Goal: Navigation & Orientation: Find specific page/section

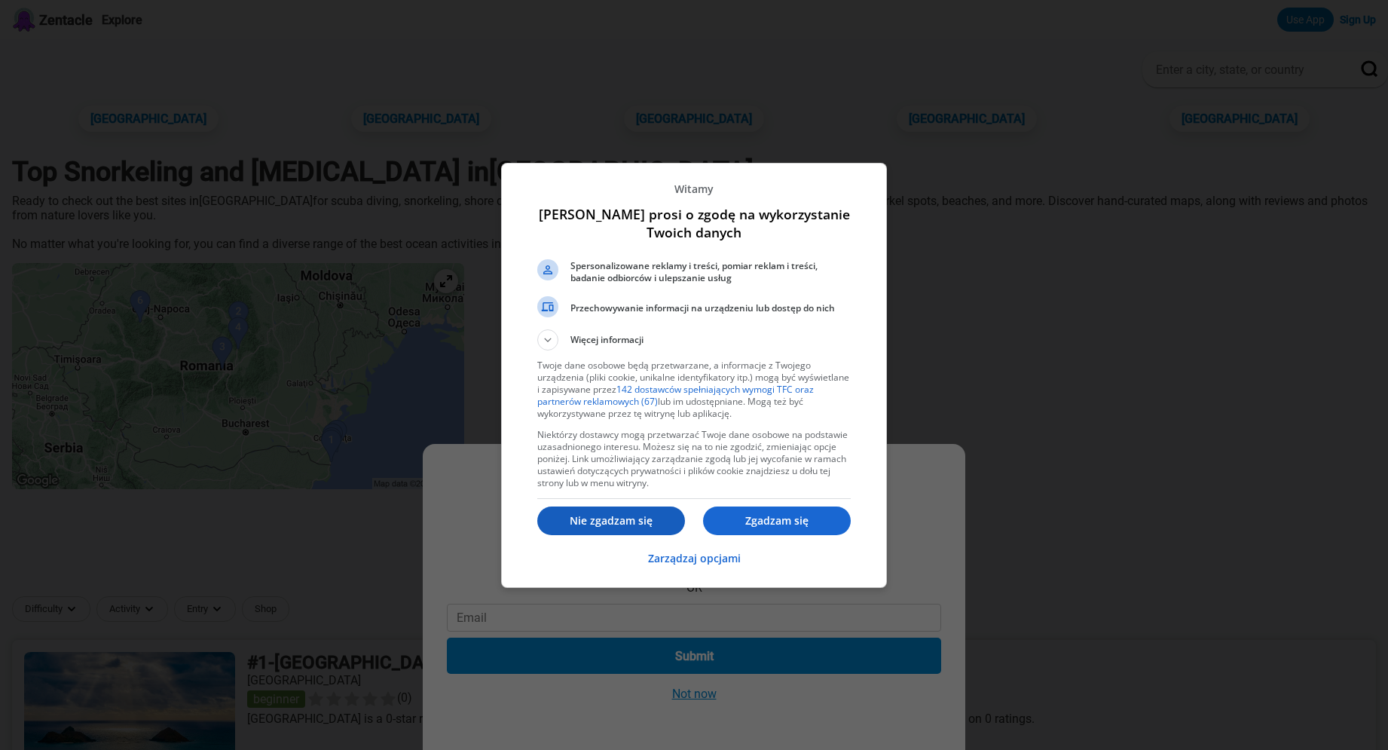
click at [589, 518] on p "Nie zgadzam się" at bounding box center [611, 520] width 148 height 15
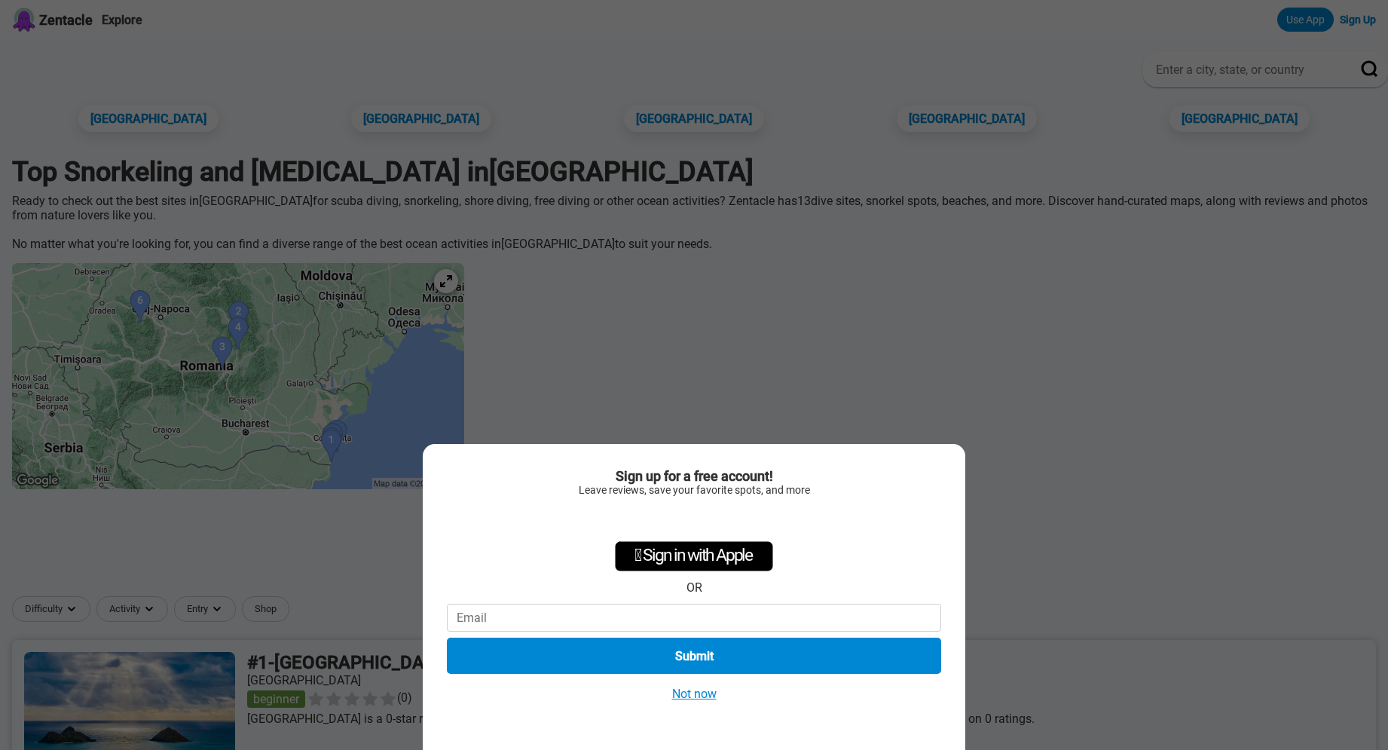
click at [705, 690] on button "Not now" at bounding box center [695, 694] width 54 height 16
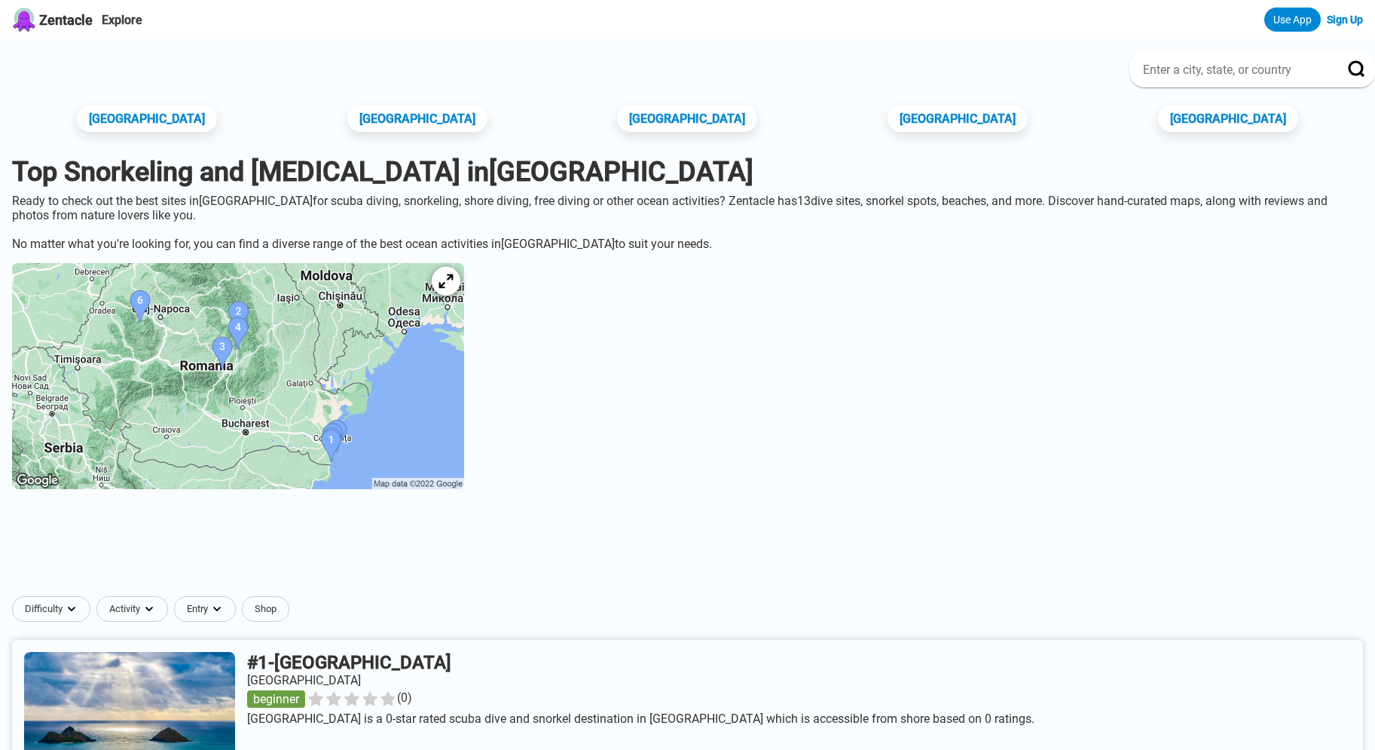
click at [453, 289] on icon at bounding box center [446, 281] width 14 height 14
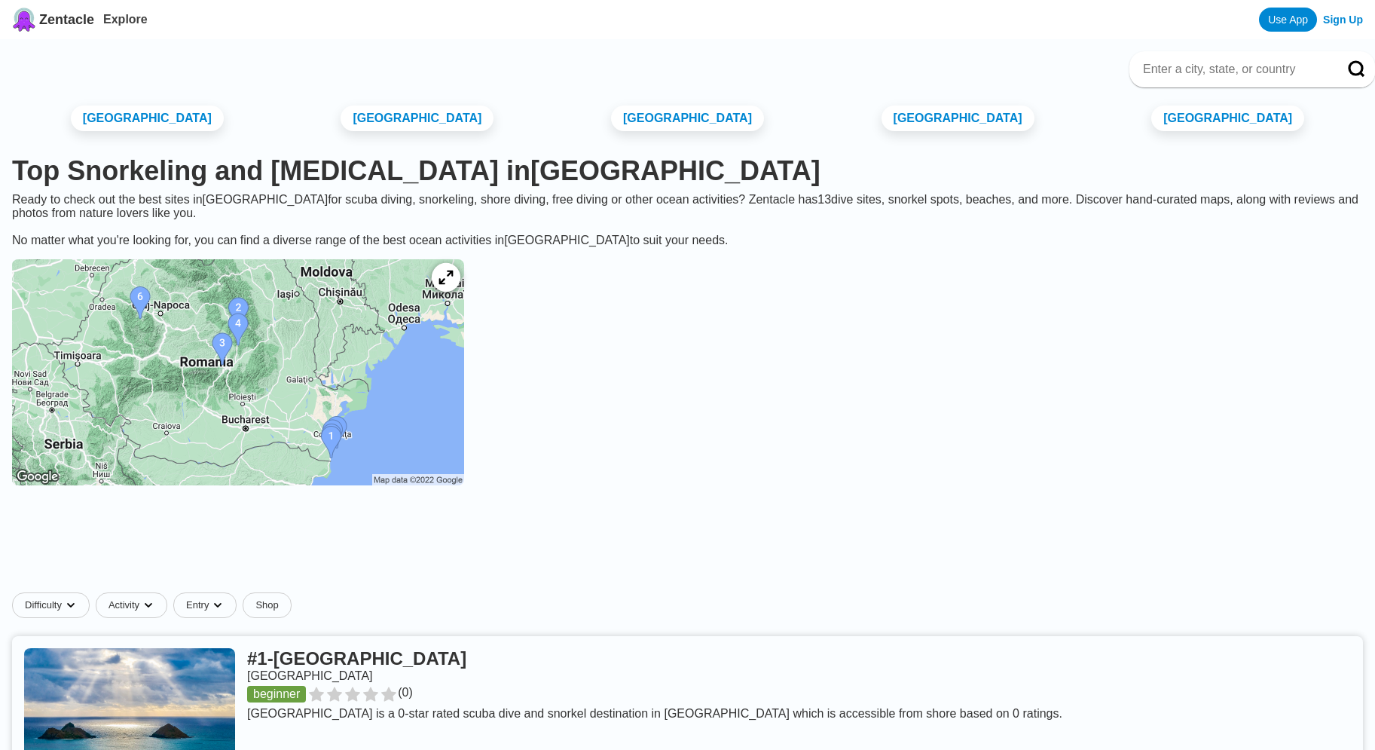
click at [453, 285] on icon at bounding box center [446, 278] width 14 height 14
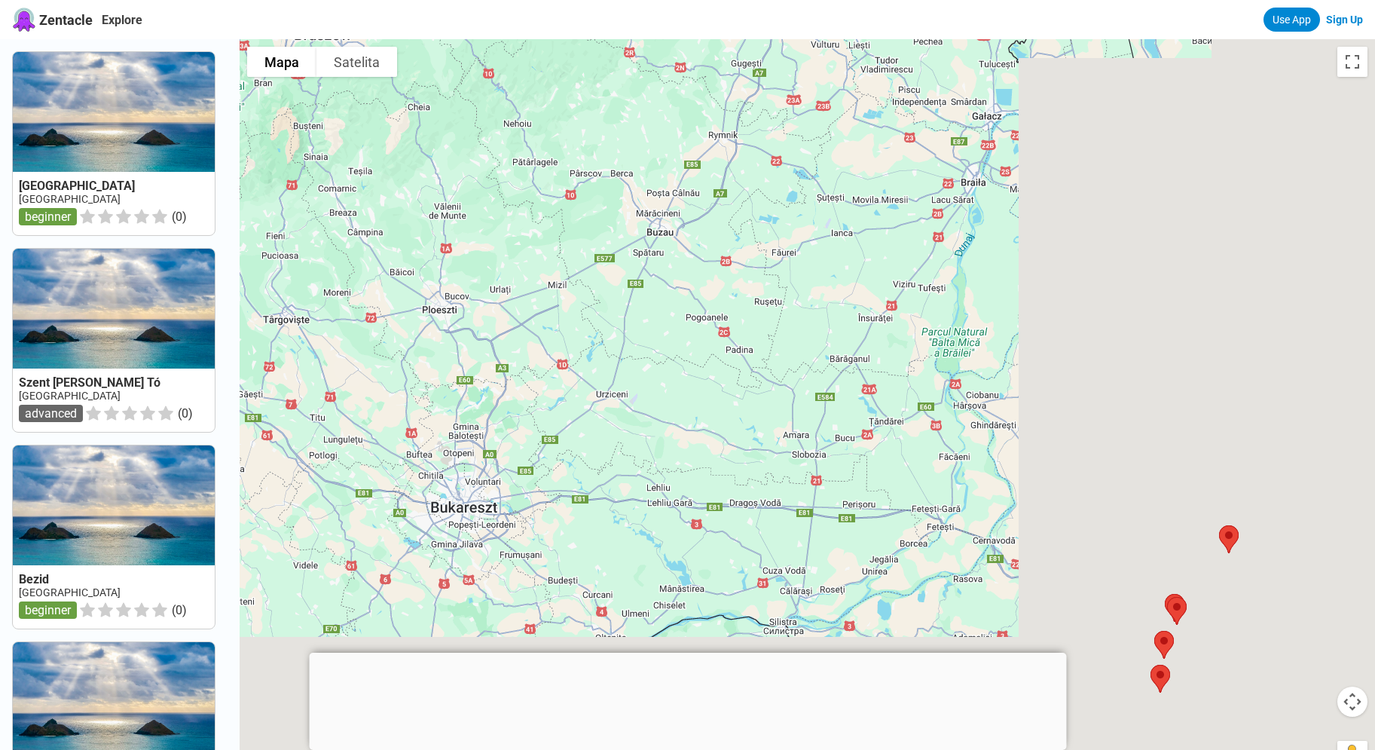
drag, startPoint x: 1137, startPoint y: 512, endPoint x: 567, endPoint y: 63, distance: 725.4
click at [567, 63] on div at bounding box center [808, 414] width 1136 height 750
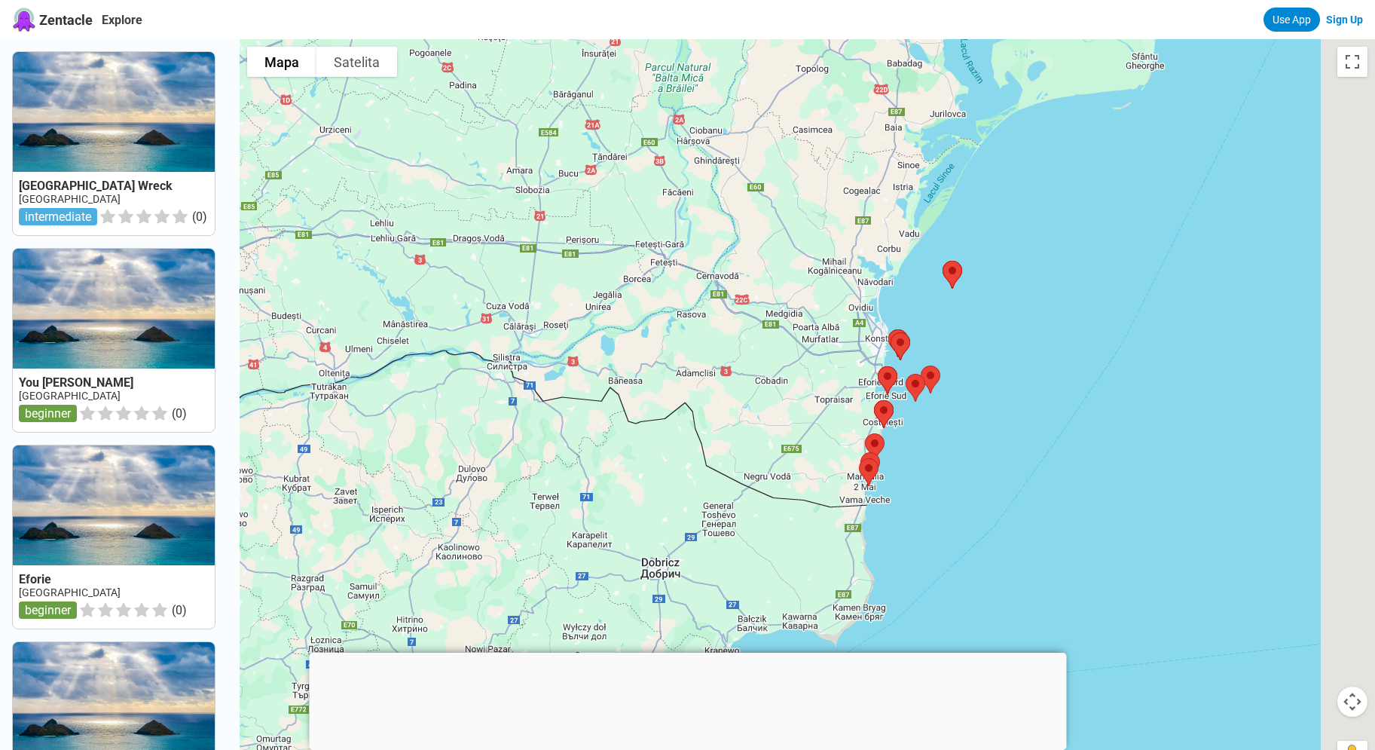
drag, startPoint x: 927, startPoint y: 367, endPoint x: 685, endPoint y: 124, distance: 342.6
click at [685, 124] on div at bounding box center [808, 414] width 1136 height 750
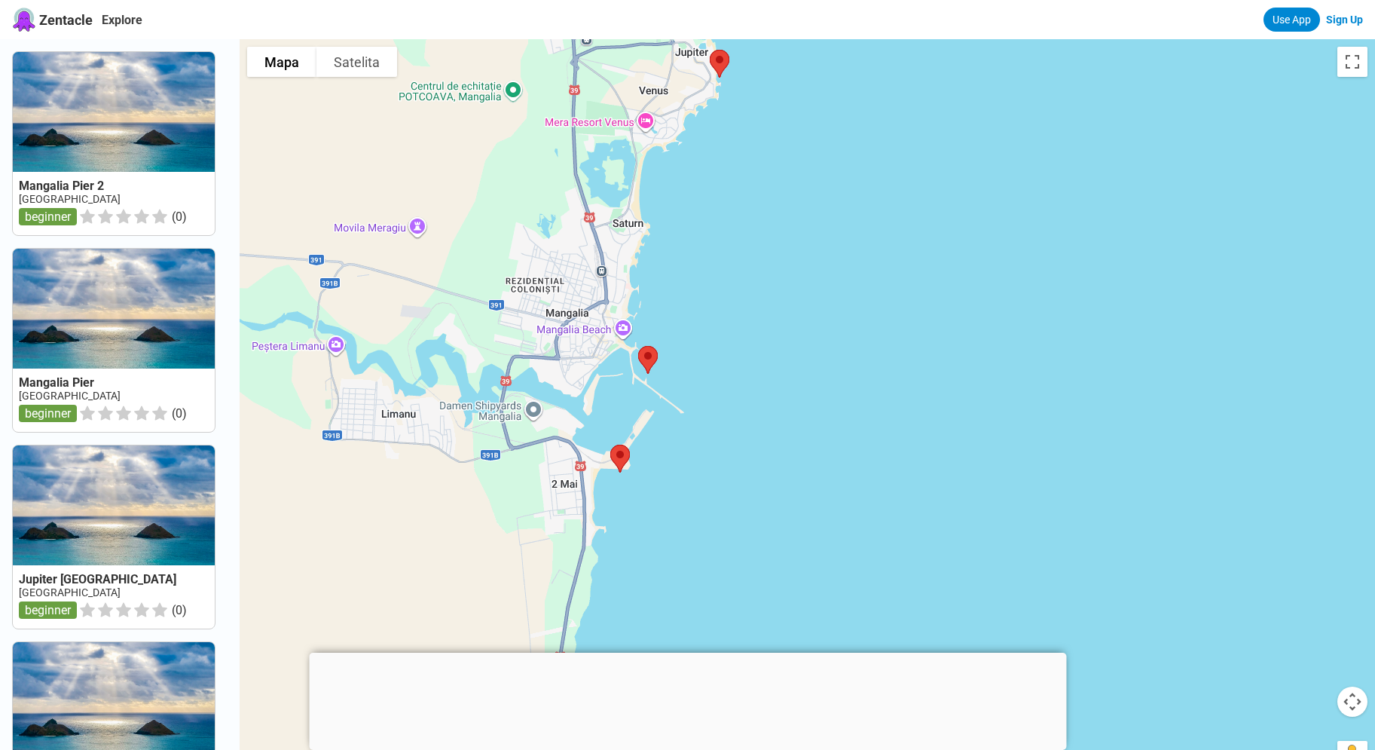
drag, startPoint x: 827, startPoint y: 426, endPoint x: 761, endPoint y: 565, distance: 154.0
click at [761, 565] on div at bounding box center [808, 414] width 1136 height 750
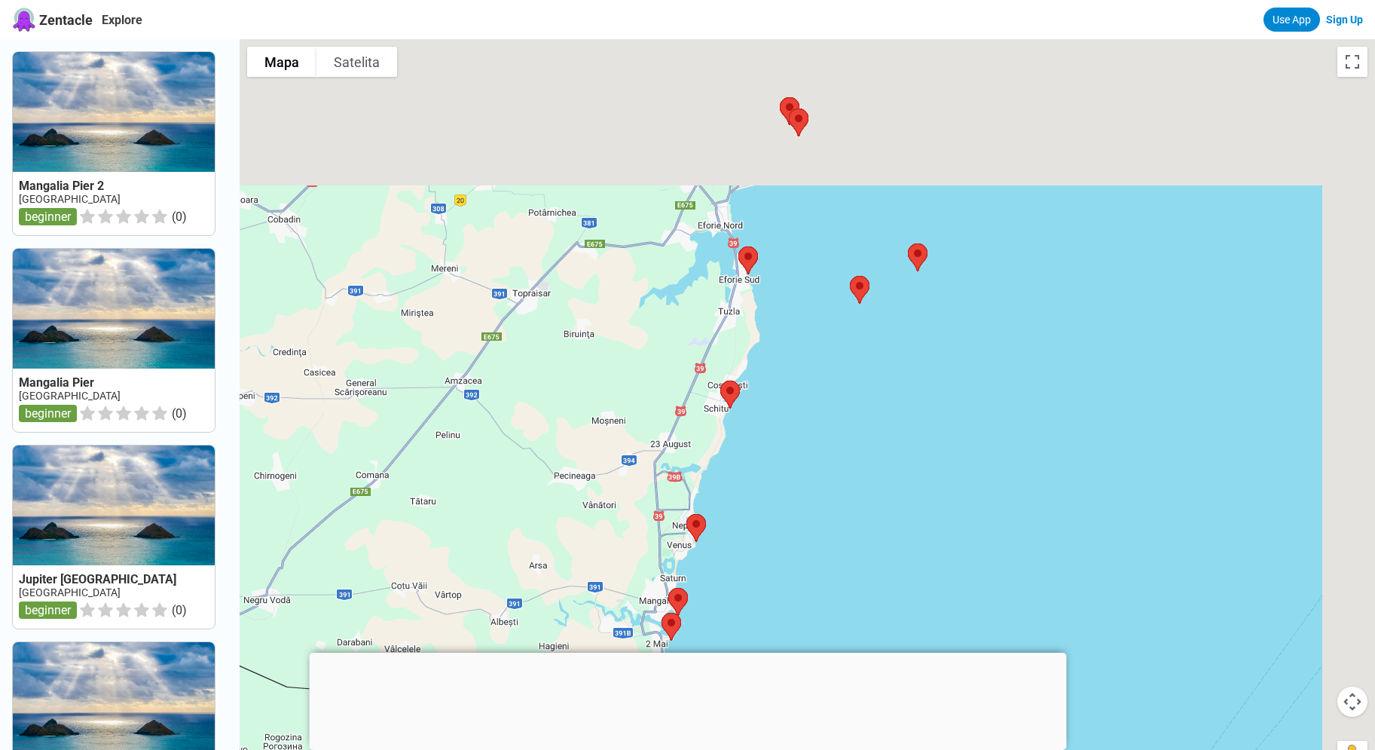
drag, startPoint x: 910, startPoint y: 118, endPoint x: 751, endPoint y: 521, distance: 433.4
click at [751, 521] on div at bounding box center [808, 414] width 1136 height 750
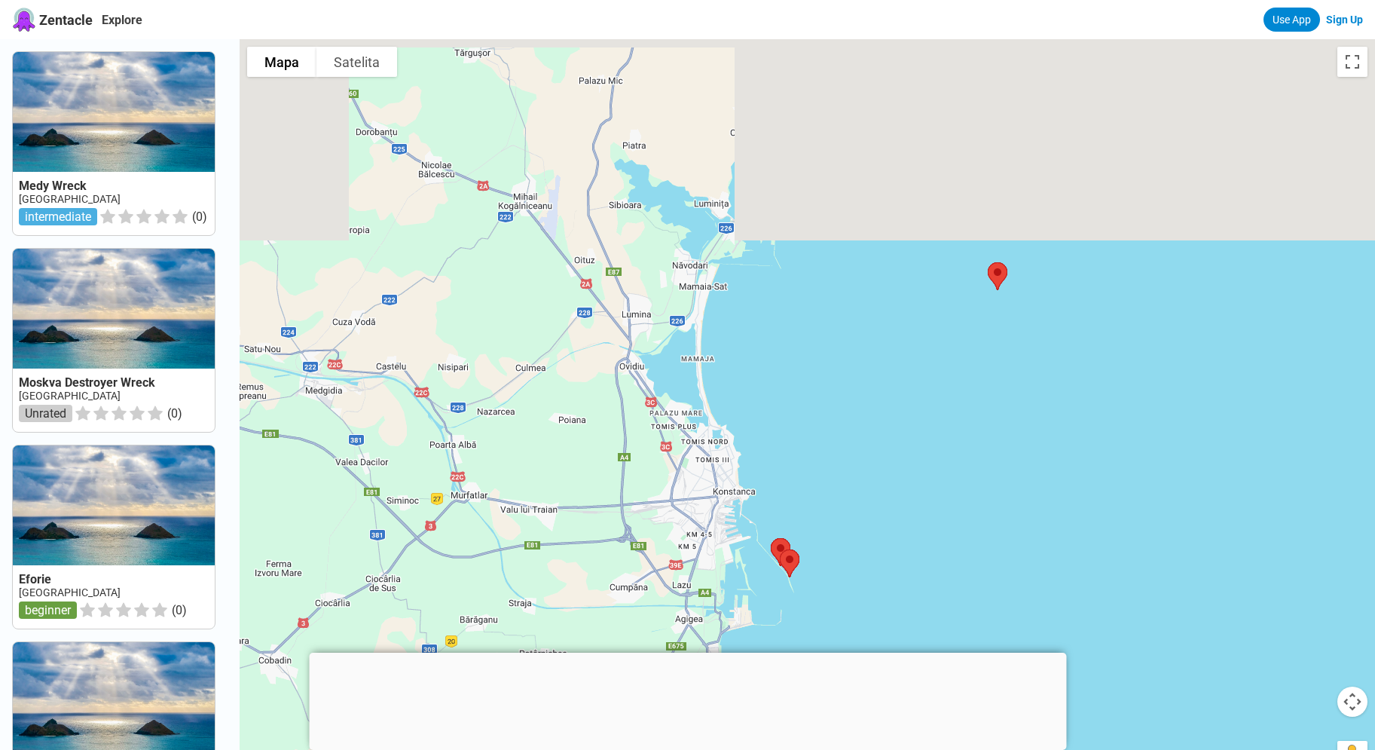
drag, startPoint x: 812, startPoint y: 130, endPoint x: 870, endPoint y: 451, distance: 326.8
click at [870, 451] on div at bounding box center [808, 414] width 1136 height 750
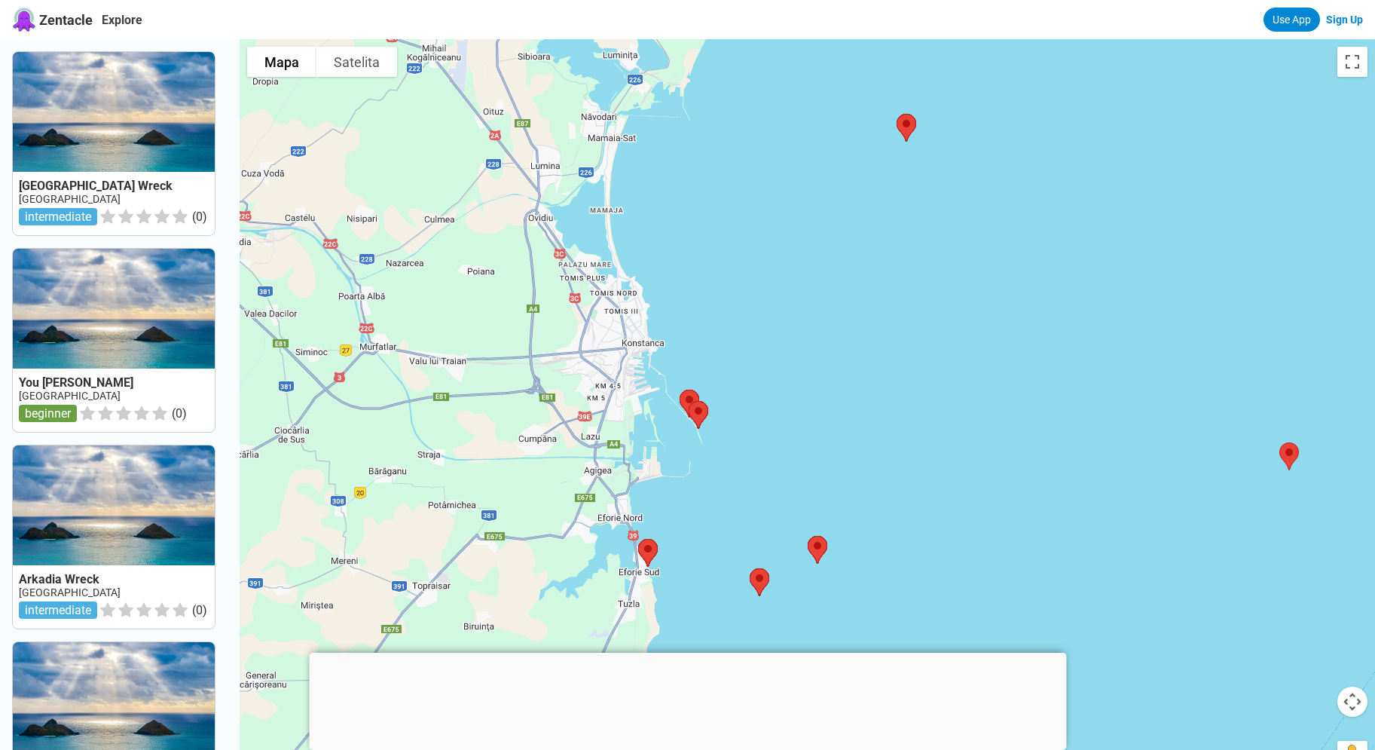
drag, startPoint x: 981, startPoint y: 162, endPoint x: 885, endPoint y: -10, distance: 196.7
click at [885, 39] on div at bounding box center [808, 414] width 1136 height 750
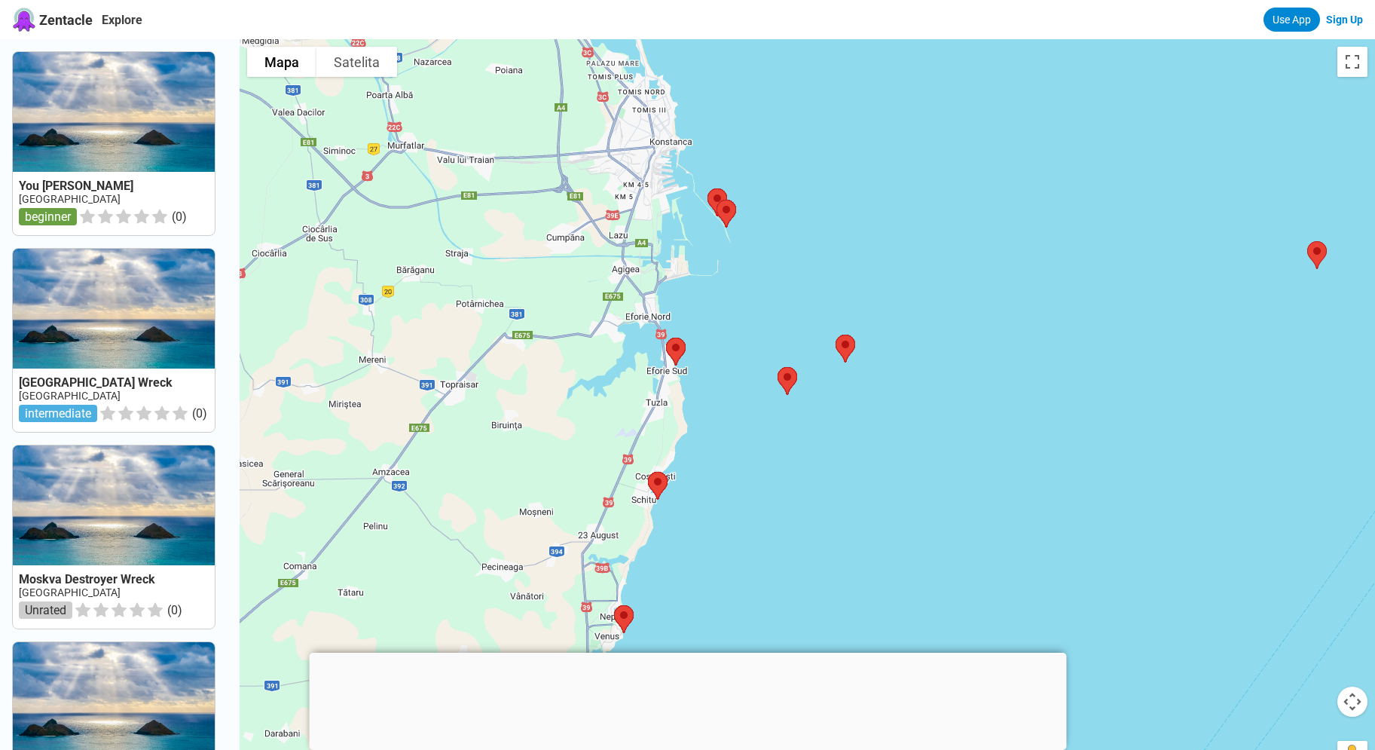
drag, startPoint x: 864, startPoint y: 202, endPoint x: 873, endPoint y: 12, distance: 190.1
click at [873, 39] on div at bounding box center [808, 414] width 1136 height 750
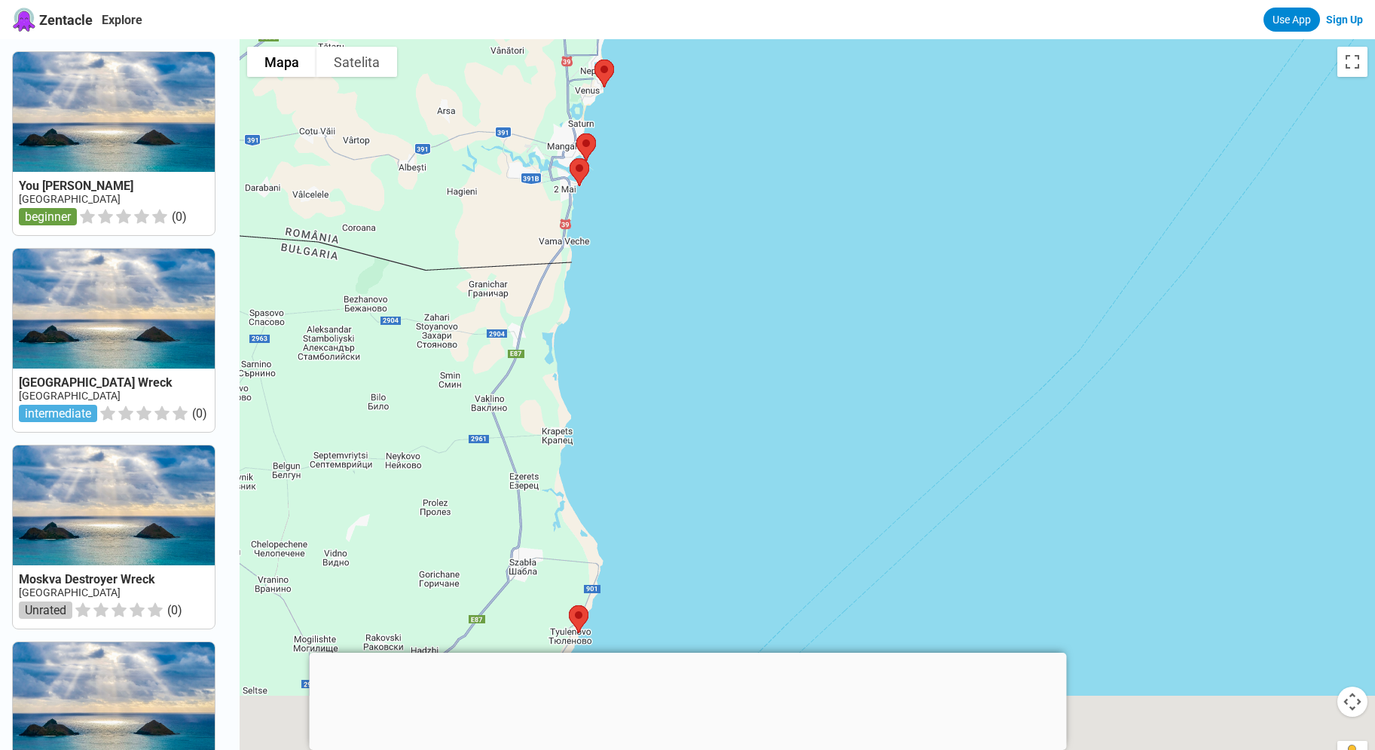
drag, startPoint x: 855, startPoint y: 265, endPoint x: 848, endPoint y: 87, distance: 178.7
click at [848, 87] on div at bounding box center [808, 414] width 1136 height 750
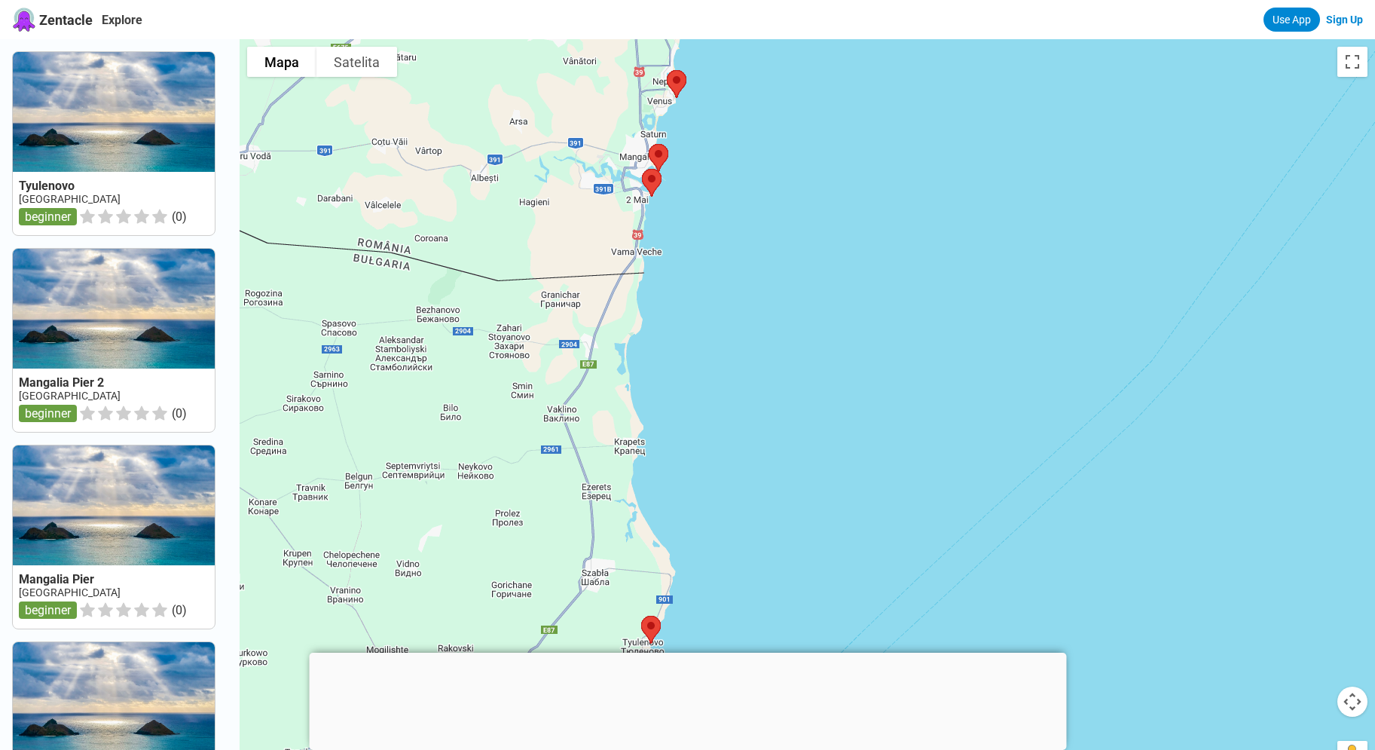
drag, startPoint x: 761, startPoint y: 527, endPoint x: 834, endPoint y: 653, distance: 145.5
click at [834, 653] on div at bounding box center [808, 414] width 1136 height 750
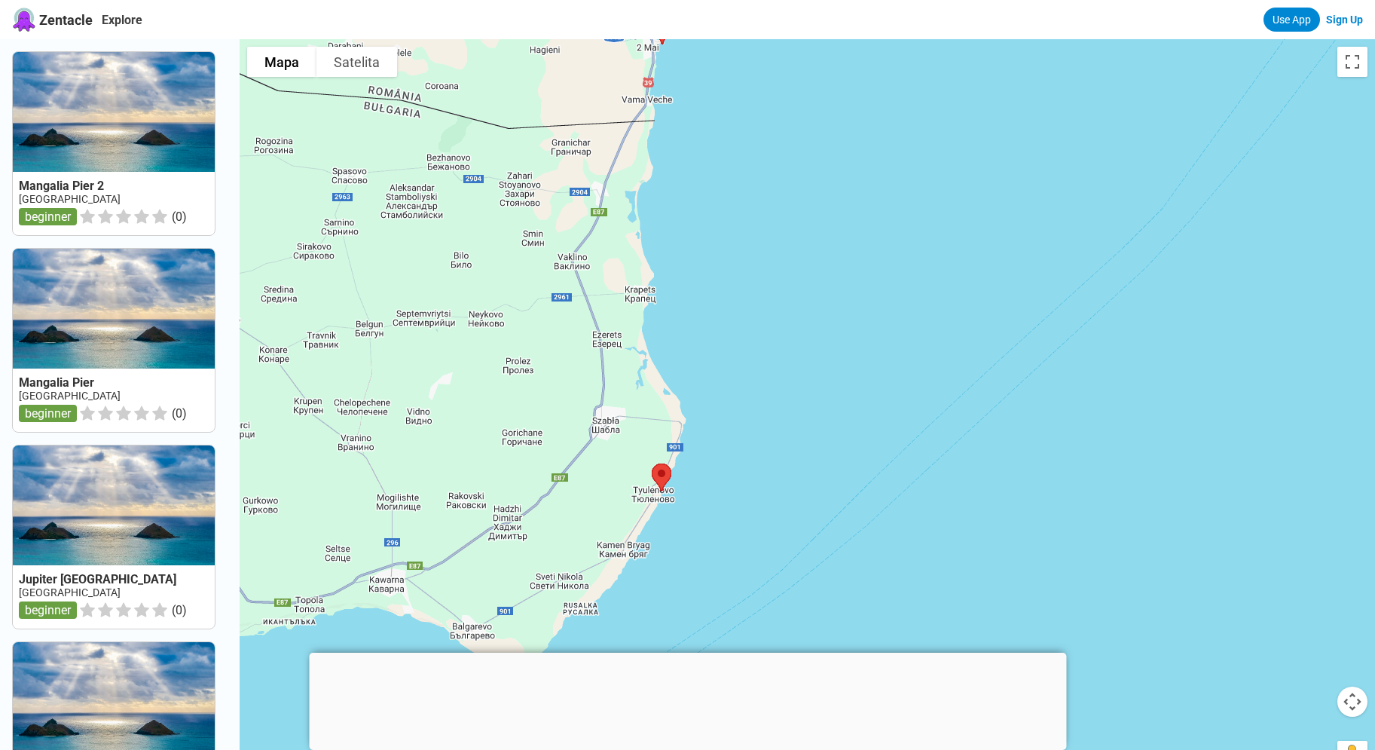
drag, startPoint x: 820, startPoint y: 436, endPoint x: 882, endPoint y: 215, distance: 229.3
click at [882, 215] on div at bounding box center [808, 414] width 1136 height 750
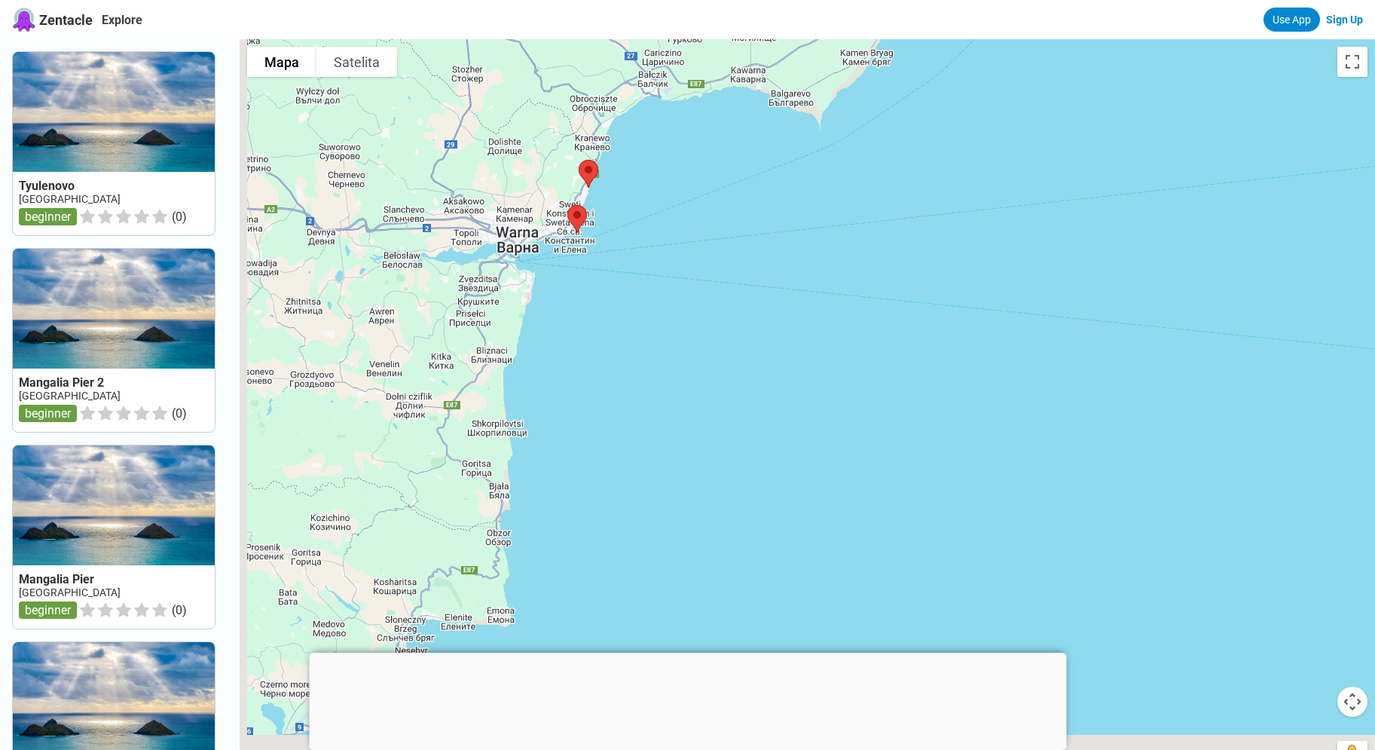
drag, startPoint x: 514, startPoint y: 484, endPoint x: 730, endPoint y: 169, distance: 382.1
click at [730, 169] on div at bounding box center [808, 414] width 1136 height 750
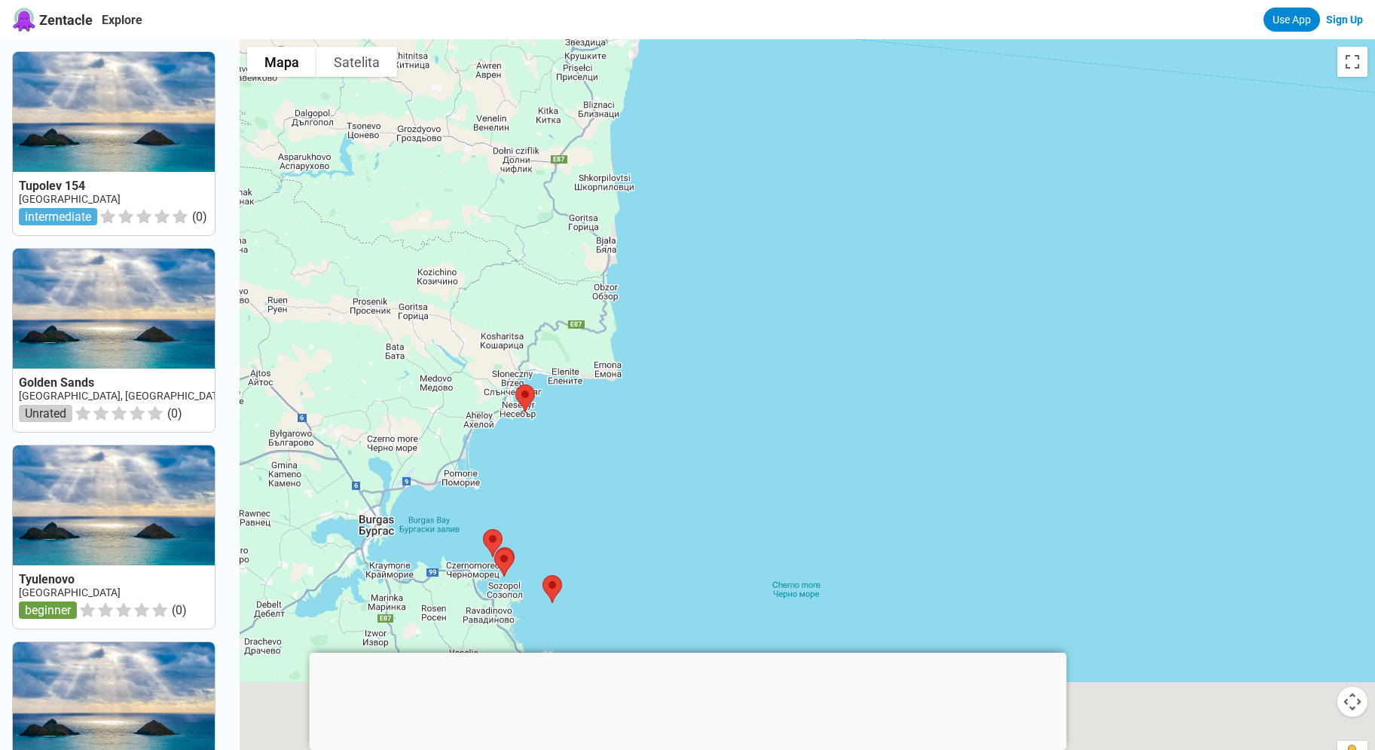
drag, startPoint x: 609, startPoint y: 494, endPoint x: 735, endPoint y: 184, distance: 335.0
click at [735, 184] on div at bounding box center [808, 414] width 1136 height 750
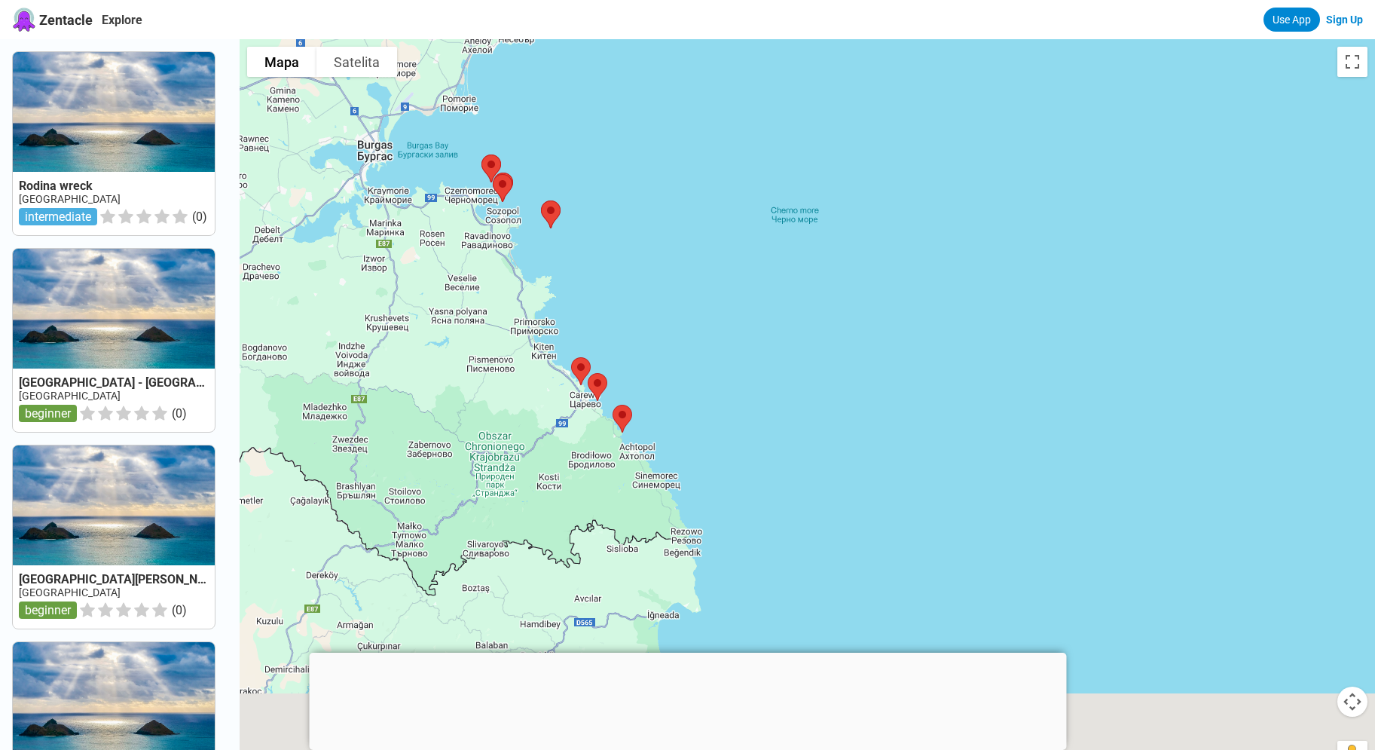
drag, startPoint x: 659, startPoint y: 507, endPoint x: 631, endPoint y: 202, distance: 306.5
click at [631, 202] on div at bounding box center [808, 414] width 1136 height 750
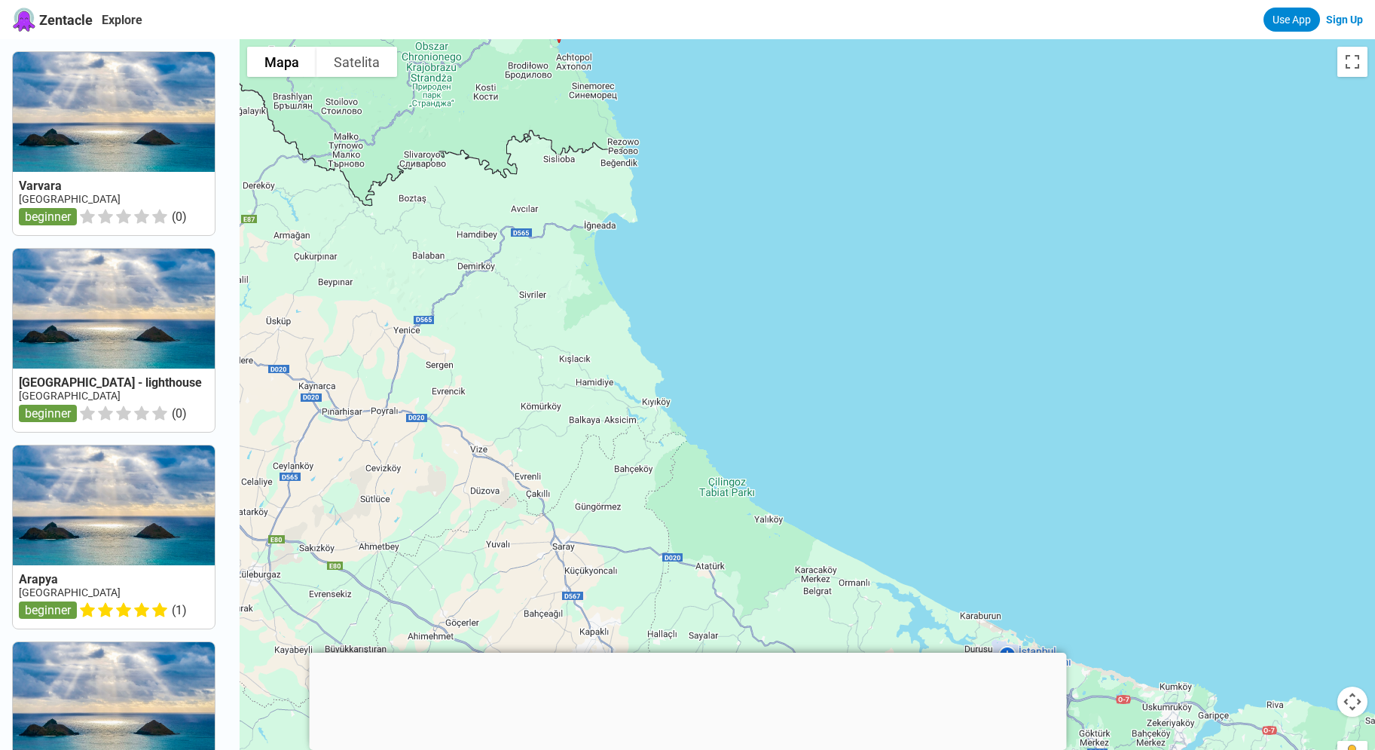
drag, startPoint x: 770, startPoint y: 321, endPoint x: 751, endPoint y: 115, distance: 207.3
click at [751, 115] on div at bounding box center [808, 414] width 1136 height 750
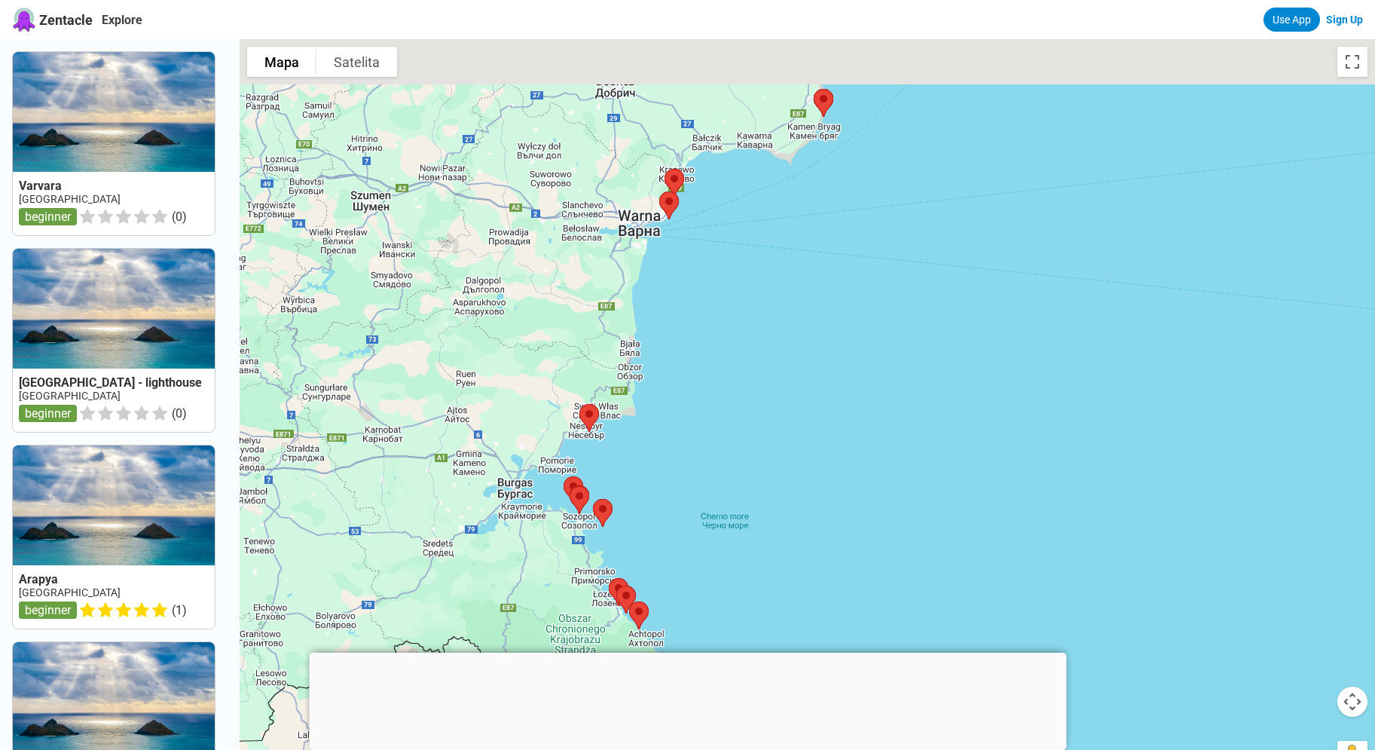
drag, startPoint x: 833, startPoint y: 199, endPoint x: 1119, endPoint y: 142, distance: 292.0
click at [772, 675] on div at bounding box center [808, 414] width 1136 height 750
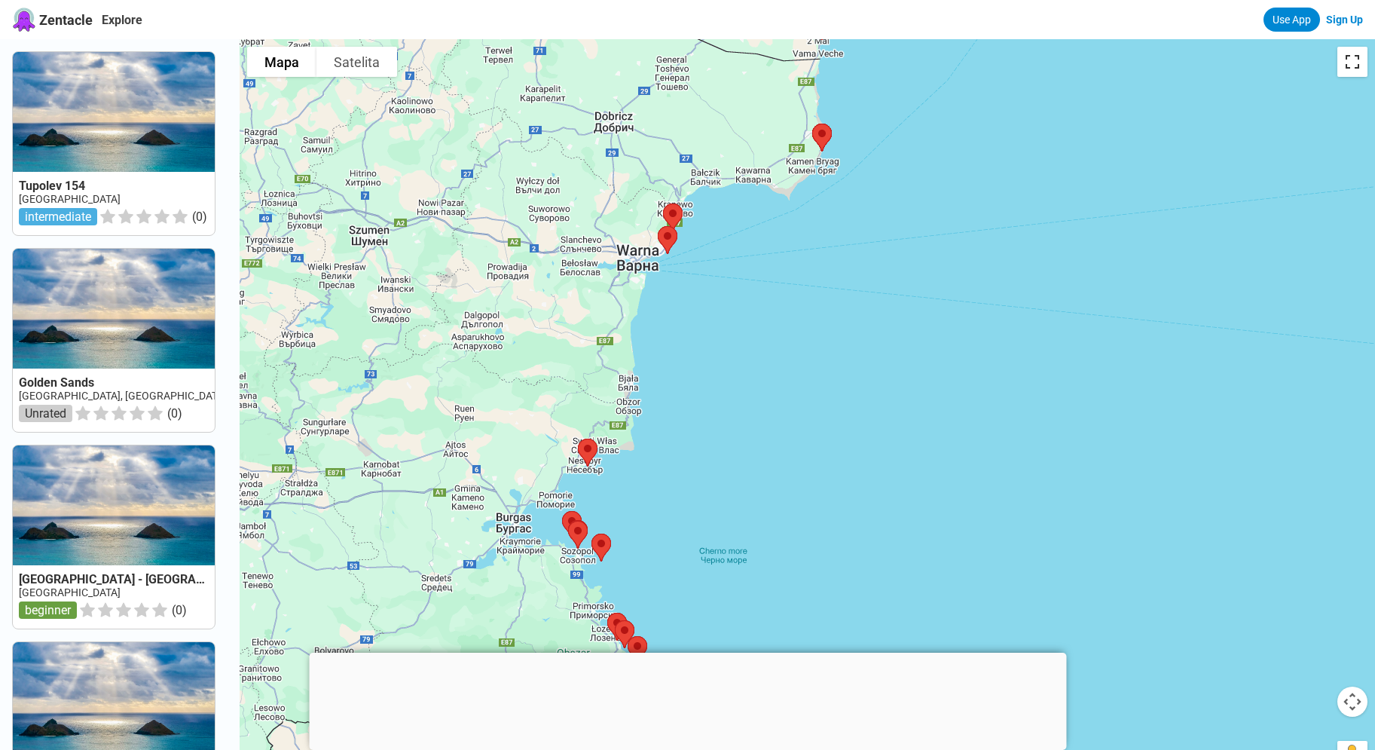
click at [1353, 57] on button "Włącz widok pełnoekranowy" at bounding box center [1353, 62] width 30 height 30
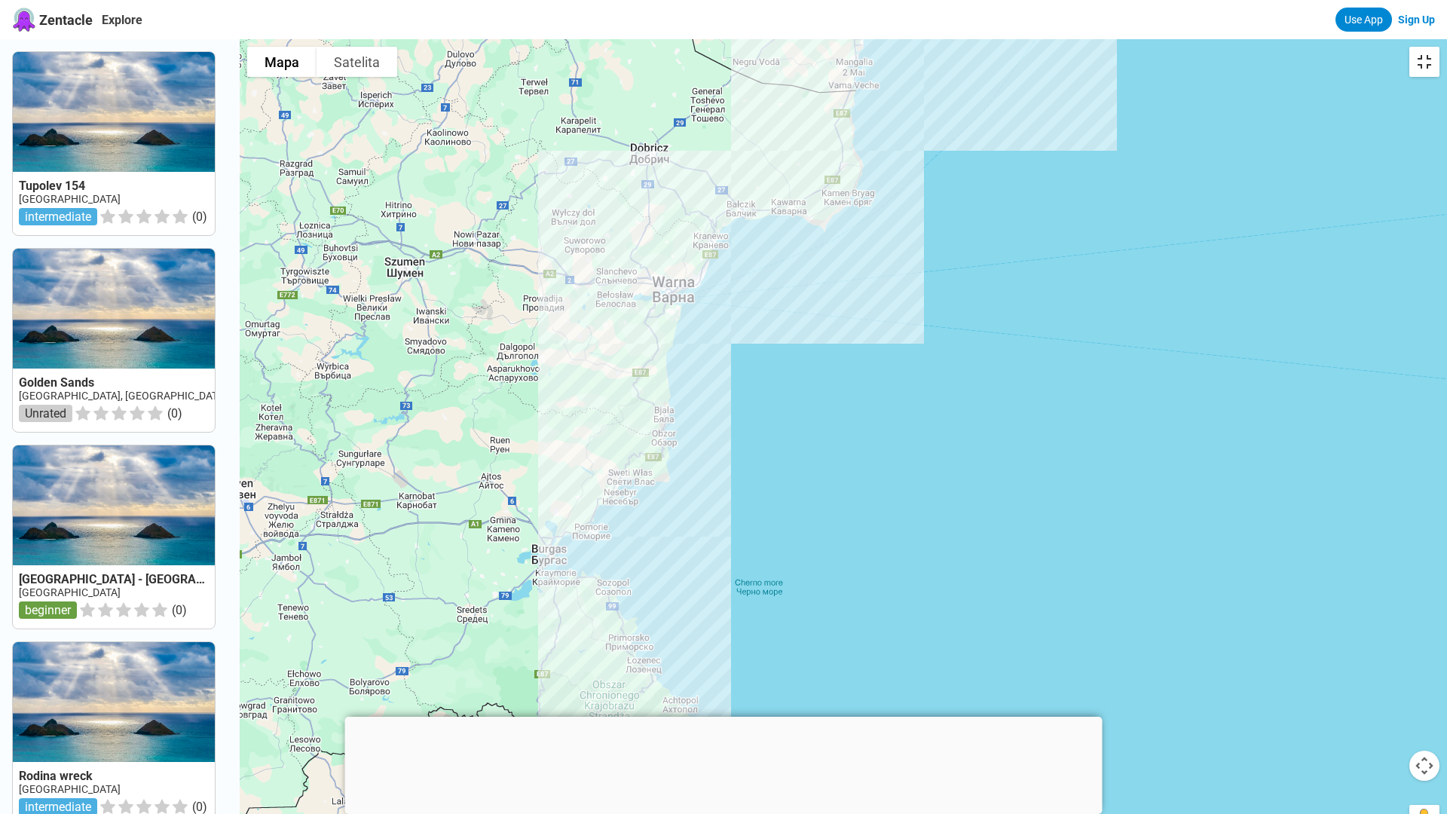
click at [1374, 47] on button "Włącz widok pełnoekranowy" at bounding box center [1424, 62] width 30 height 30
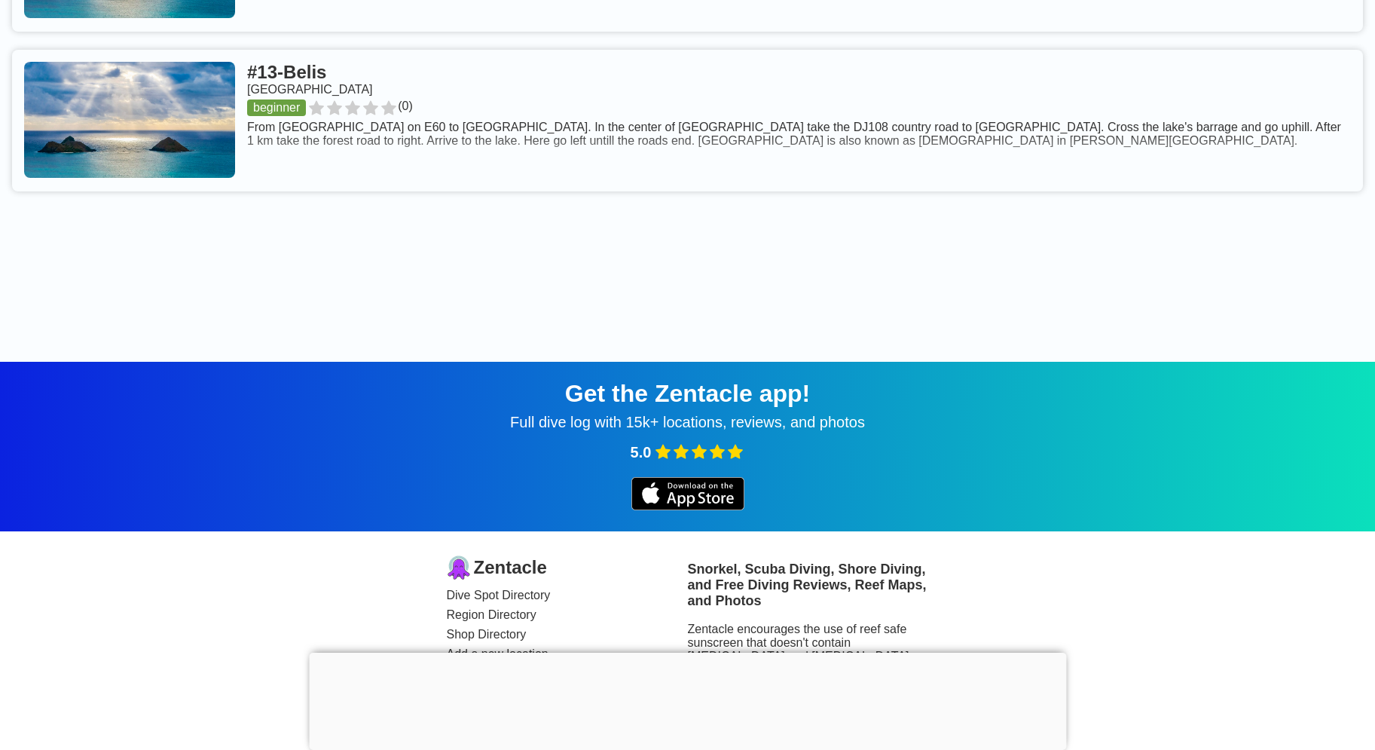
scroll to position [3103, 0]
